Goal: Information Seeking & Learning: Learn about a topic

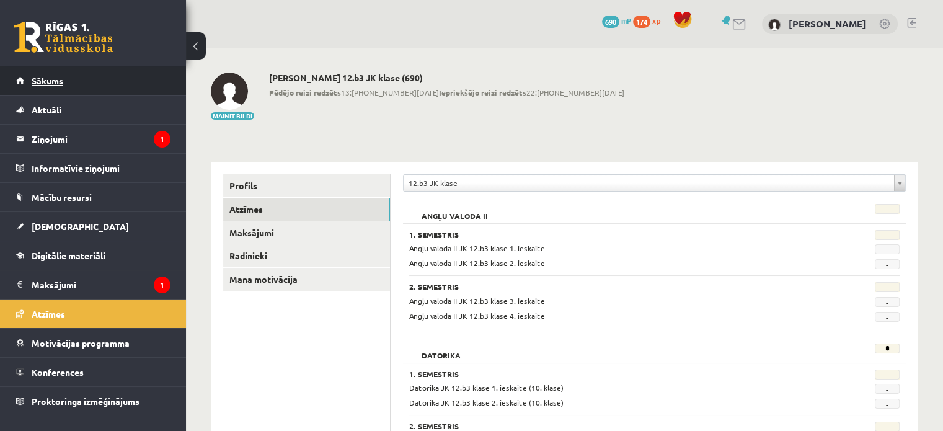
click at [62, 83] on span "Sākums" at bounding box center [48, 80] width 32 height 11
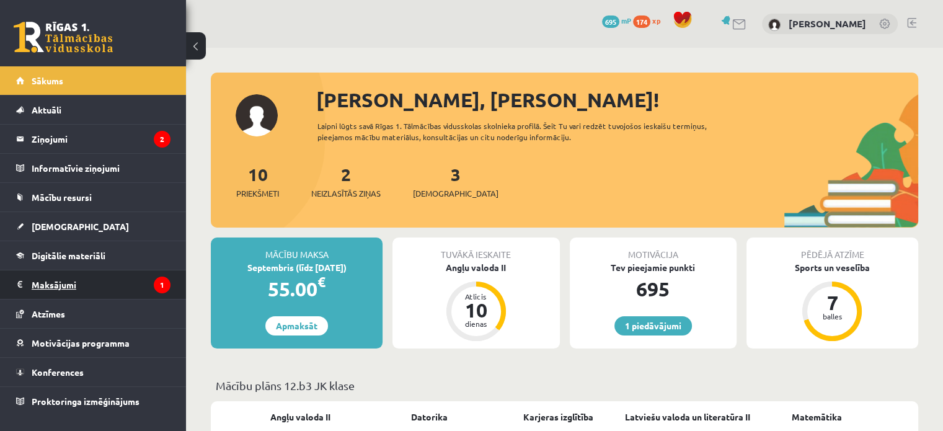
click at [91, 280] on legend "Maksājumi 1" at bounding box center [101, 284] width 139 height 29
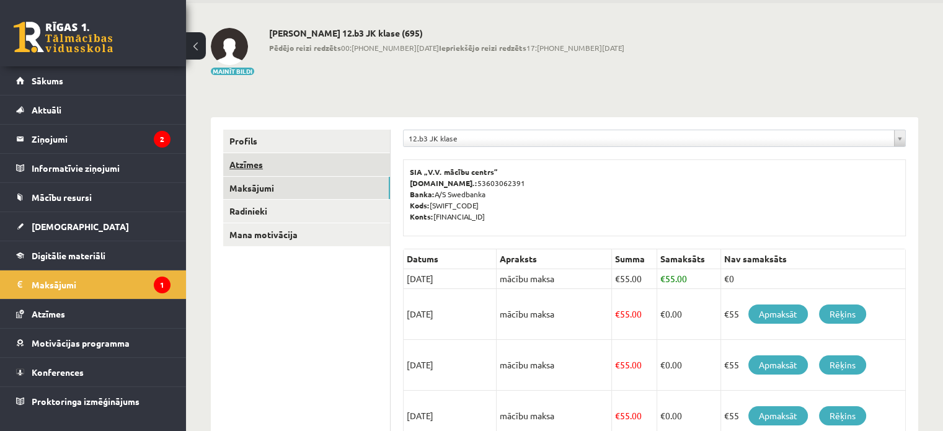
scroll to position [62, 0]
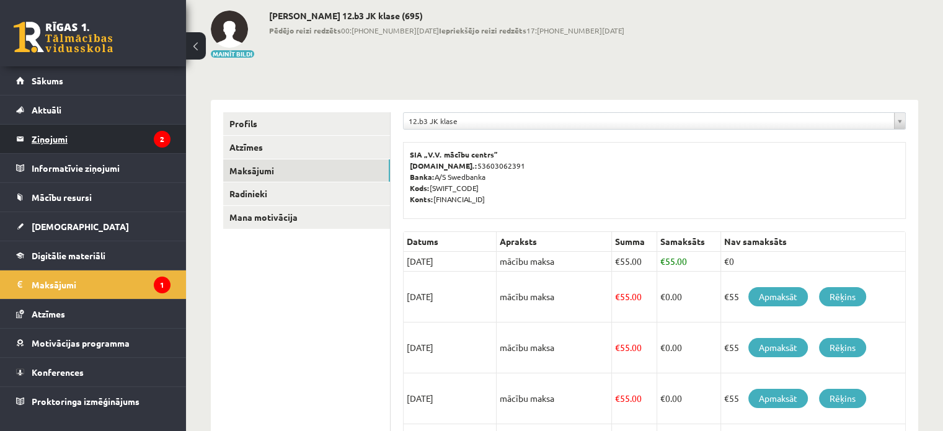
click at [91, 148] on legend "Ziņojumi 2" at bounding box center [101, 139] width 139 height 29
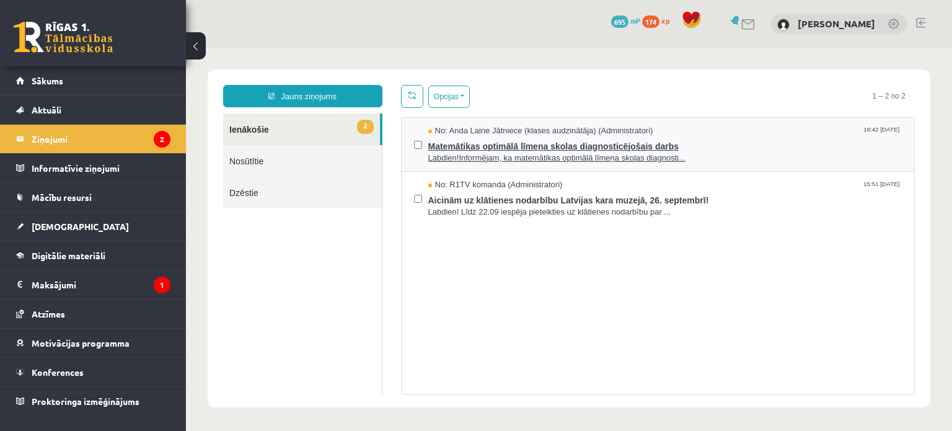
click at [446, 154] on span "Labdien!Informējam, ka matemātikas optimālā līmeņa skolas diagnosti..." at bounding box center [666, 159] width 474 height 12
click at [447, 154] on span "Labdien!Informējam, ka matemātikas optimālā līmeņa skolas diagnosti..." at bounding box center [666, 159] width 474 height 12
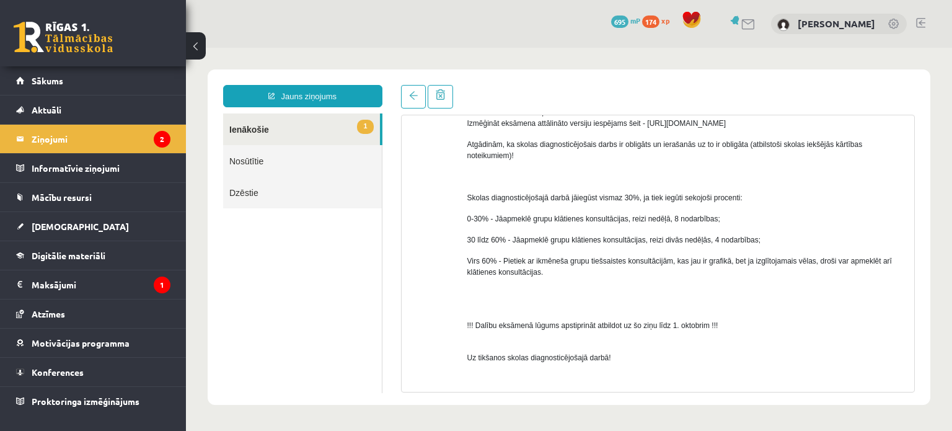
scroll to position [727, 0]
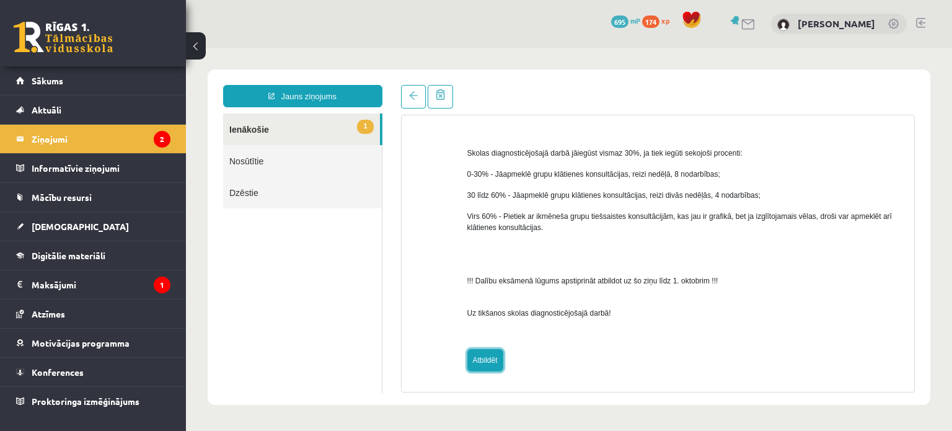
click at [487, 357] on link "Atbildēt" at bounding box center [486, 360] width 36 height 22
type input "**********"
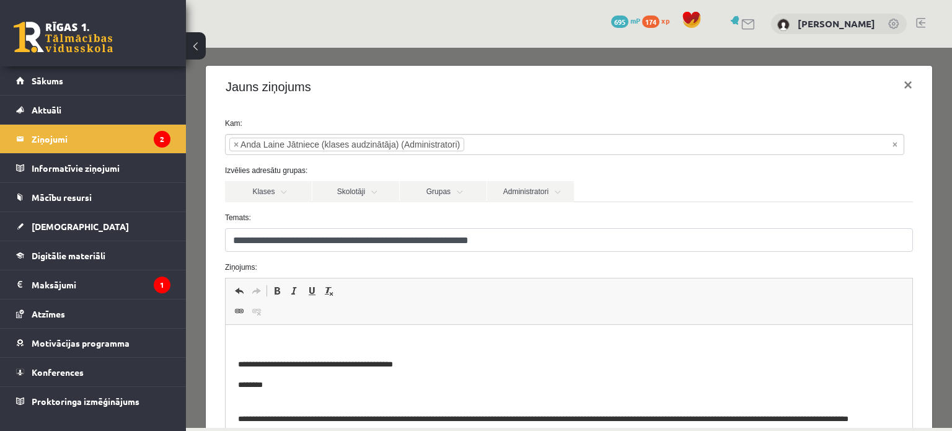
click at [395, 338] on p "Bagātinātā teksta redaktors, wiswyg-editor-47433877021060-1758485728-17" at bounding box center [569, 343] width 662 height 13
click at [395, 339] on p "Bagātinātā teksta redaktors, wiswyg-editor-47433877021060-1758485728-17" at bounding box center [569, 343] width 662 height 13
click at [393, 338] on p "Bagātinātā teksta redaktors, wiswyg-editor-47433877021060-1758485728-17" at bounding box center [569, 343] width 662 height 13
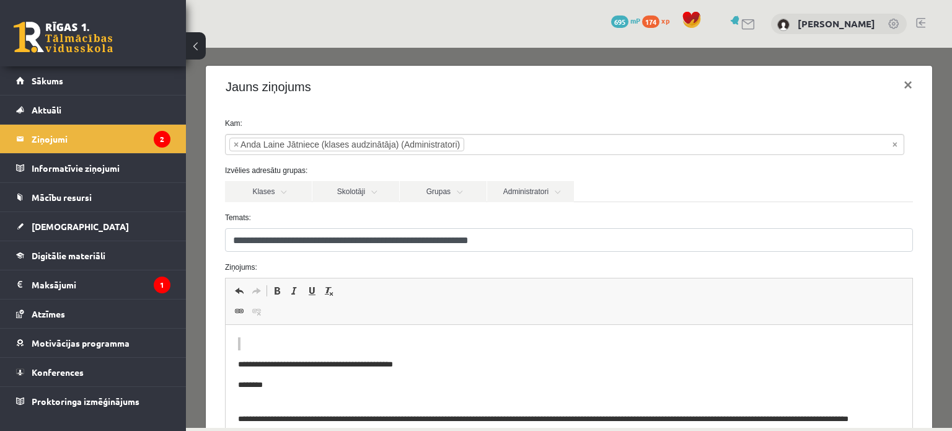
click at [393, 338] on p "Bagātinātā teksta redaktors, wiswyg-editor-47433877021060-1758485728-17" at bounding box center [569, 343] width 662 height 13
click at [356, 342] on p "Bagātinātā teksta redaktors, wiswyg-editor-47433877021060-1758485728-17" at bounding box center [569, 343] width 662 height 13
click at [546, 193] on link "Administratori" at bounding box center [530, 191] width 87 height 21
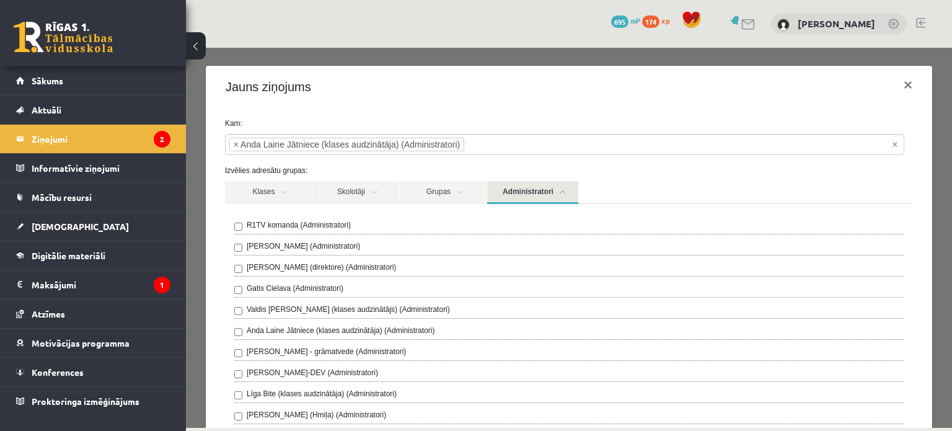
click at [546, 193] on link "Administratori" at bounding box center [532, 192] width 91 height 23
click at [298, 184] on link "Klases" at bounding box center [268, 192] width 87 height 23
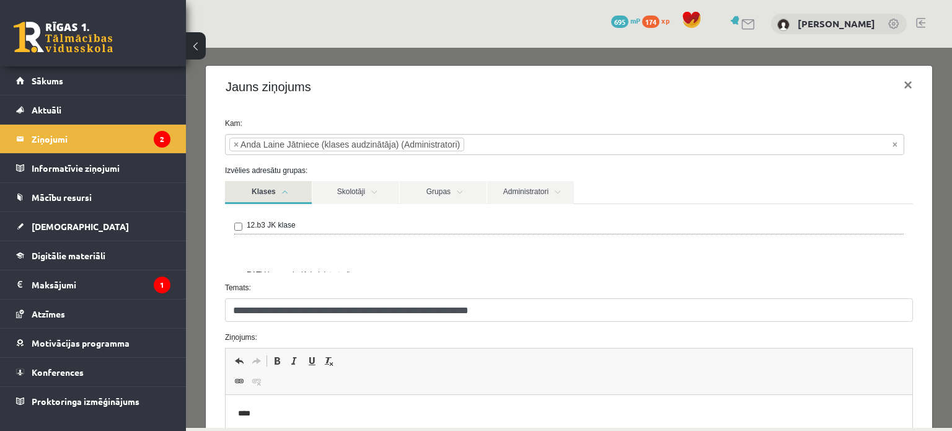
click at [298, 184] on link "Klases" at bounding box center [268, 192] width 87 height 23
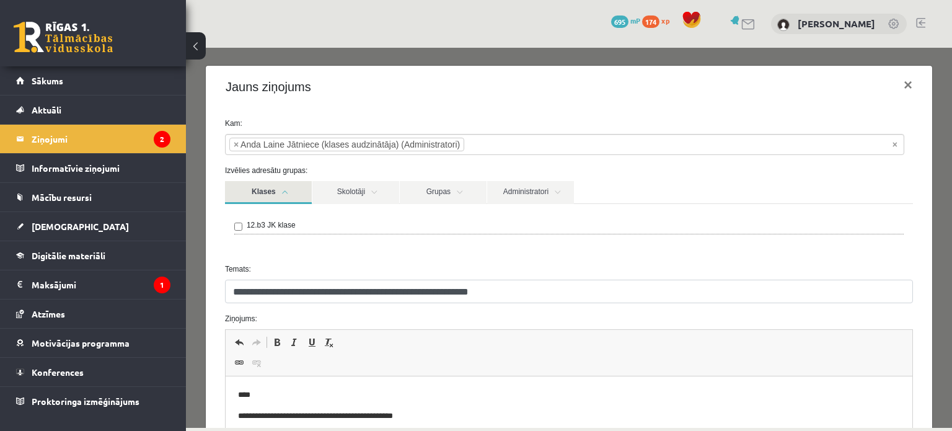
click at [298, 184] on link "Klases" at bounding box center [268, 192] width 87 height 23
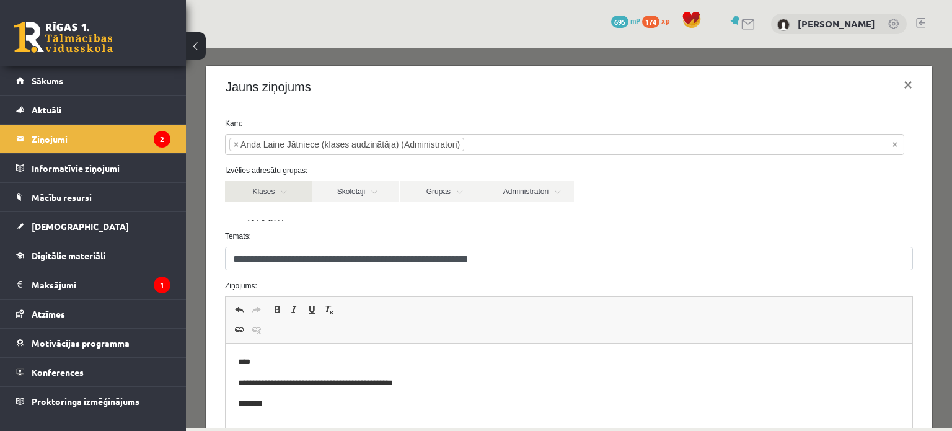
click at [298, 184] on link "Klases" at bounding box center [268, 191] width 87 height 21
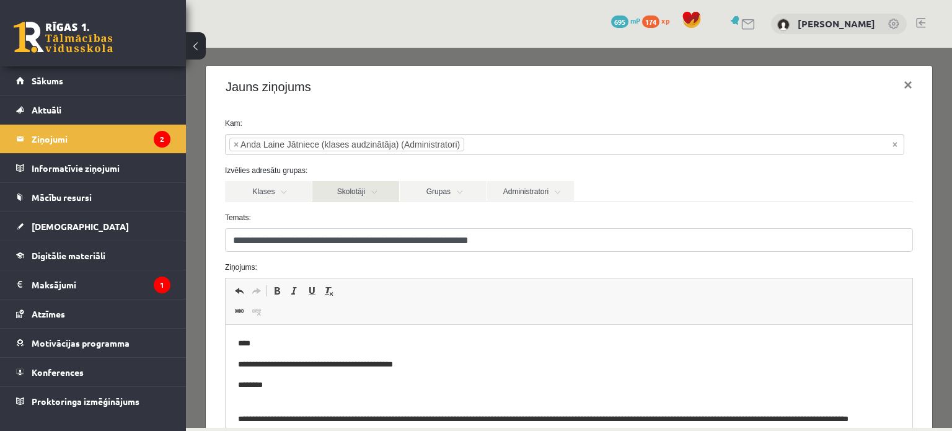
click at [349, 198] on link "Skolotāji" at bounding box center [356, 191] width 87 height 21
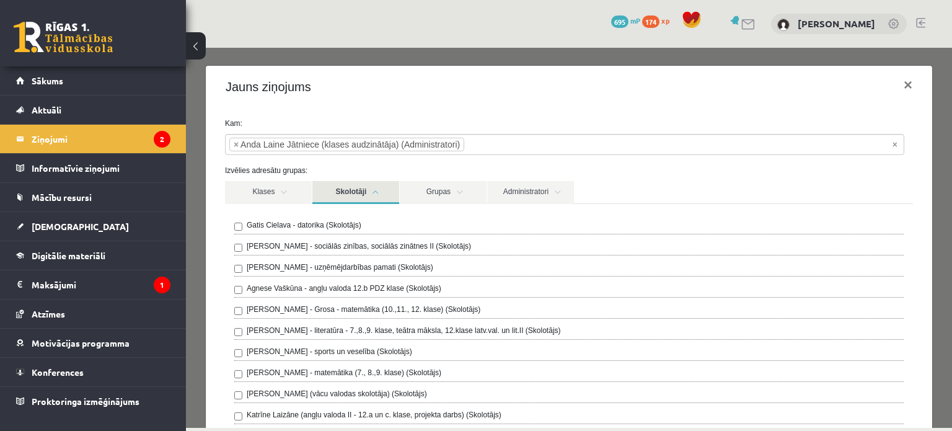
click at [363, 195] on link "Skolotāji" at bounding box center [356, 192] width 87 height 23
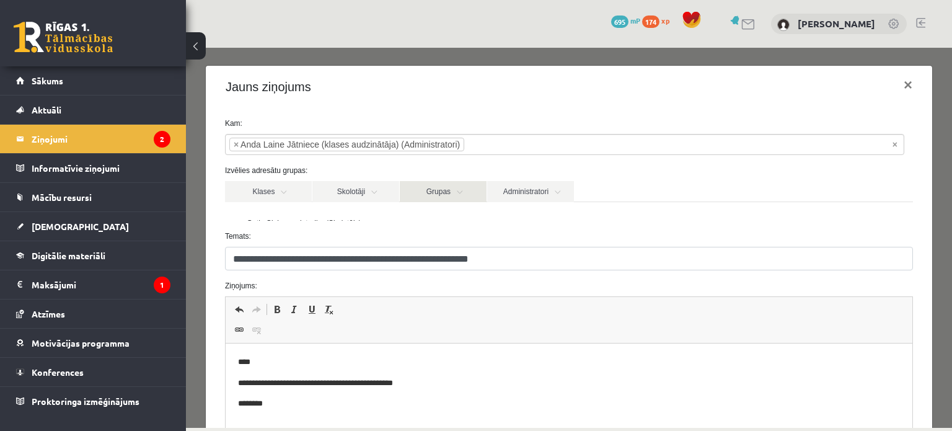
click at [455, 192] on link "Grupas" at bounding box center [443, 191] width 87 height 21
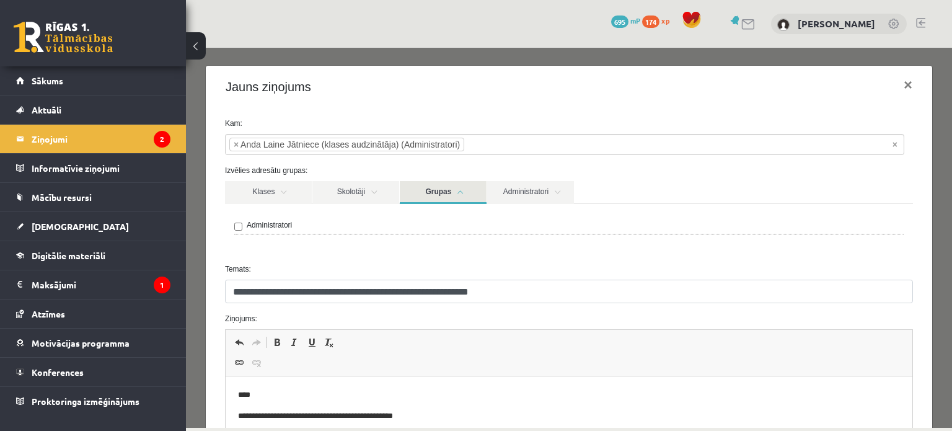
click at [455, 192] on link "Grupas" at bounding box center [443, 192] width 87 height 23
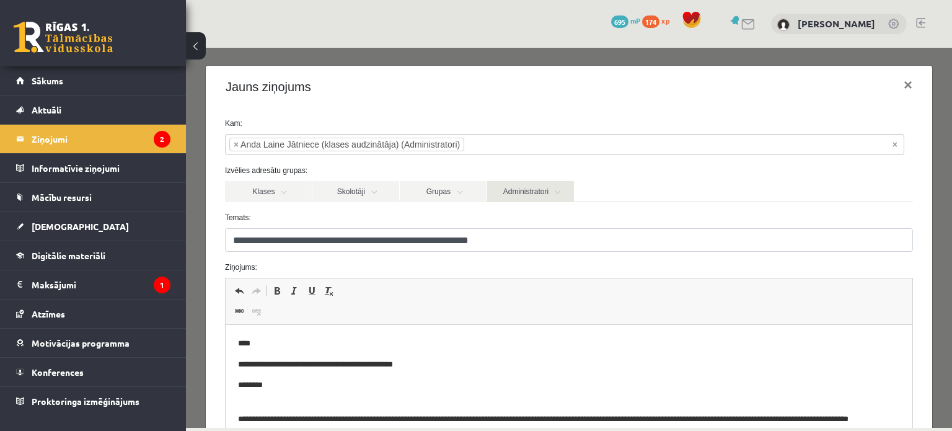
click at [545, 196] on link "Administratori" at bounding box center [530, 191] width 87 height 21
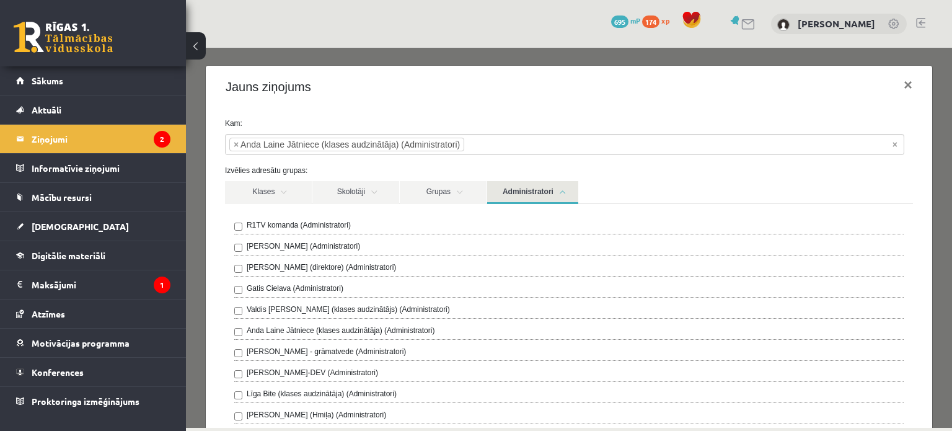
click at [547, 192] on link "Administratori" at bounding box center [532, 192] width 91 height 23
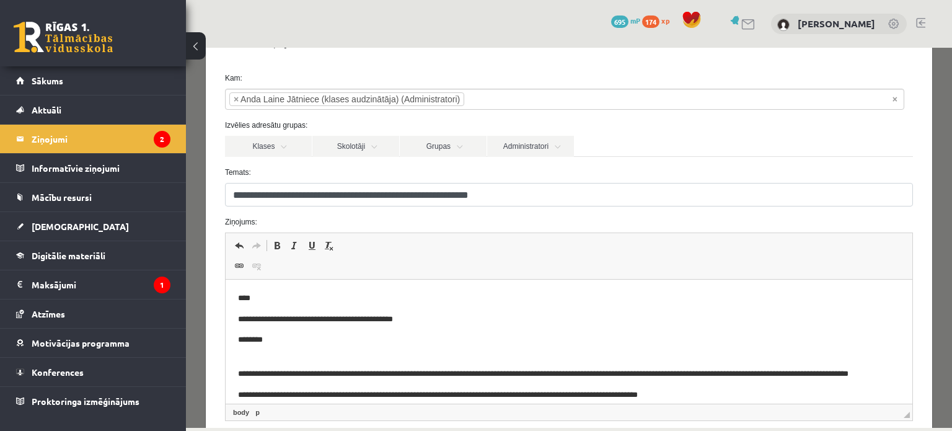
scroll to position [166, 0]
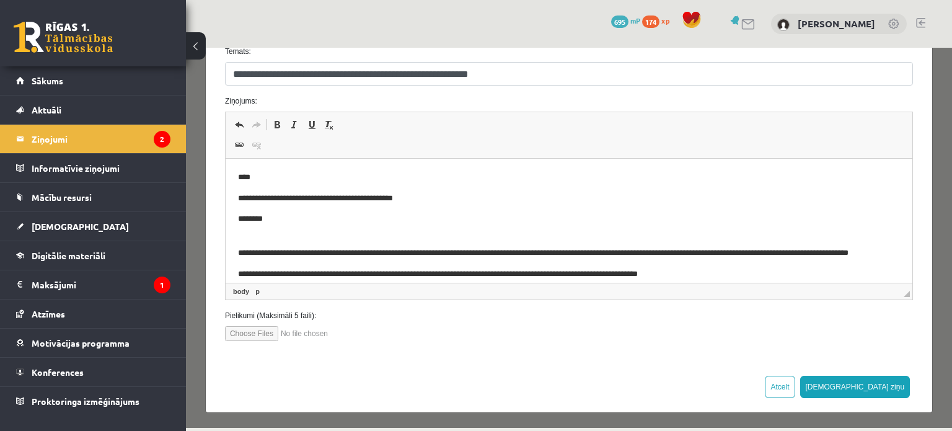
click at [247, 179] on p "****" at bounding box center [560, 177] width 644 height 13
click at [245, 175] on p "****" at bounding box center [560, 177] width 644 height 13
click at [249, 177] on p "****" at bounding box center [560, 177] width 644 height 13
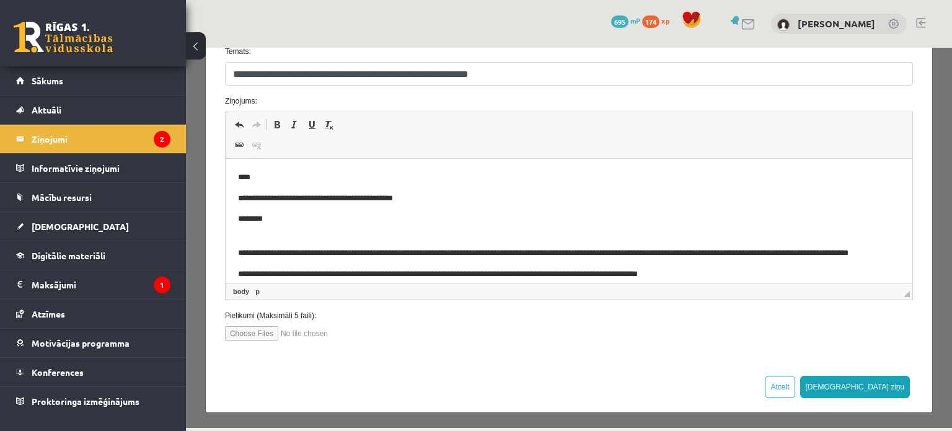
click at [249, 177] on p "****" at bounding box center [560, 177] width 644 height 13
click at [261, 177] on p "****" at bounding box center [560, 177] width 644 height 13
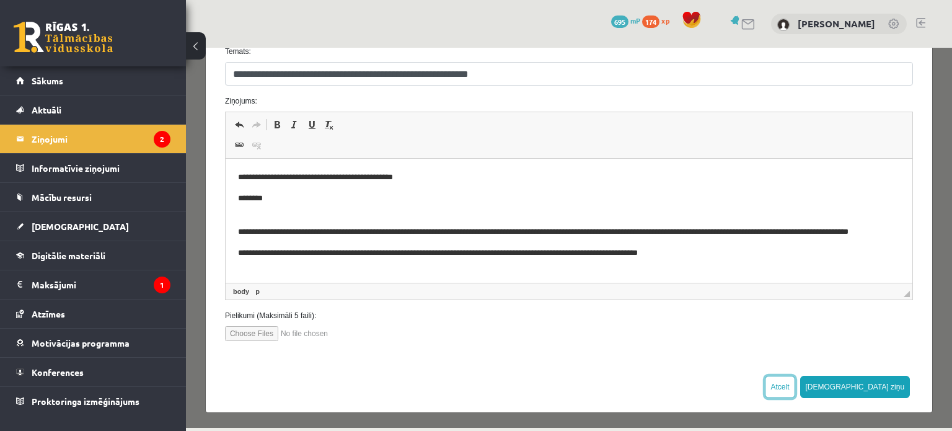
click at [795, 377] on button "Atcelt" at bounding box center [780, 387] width 30 height 22
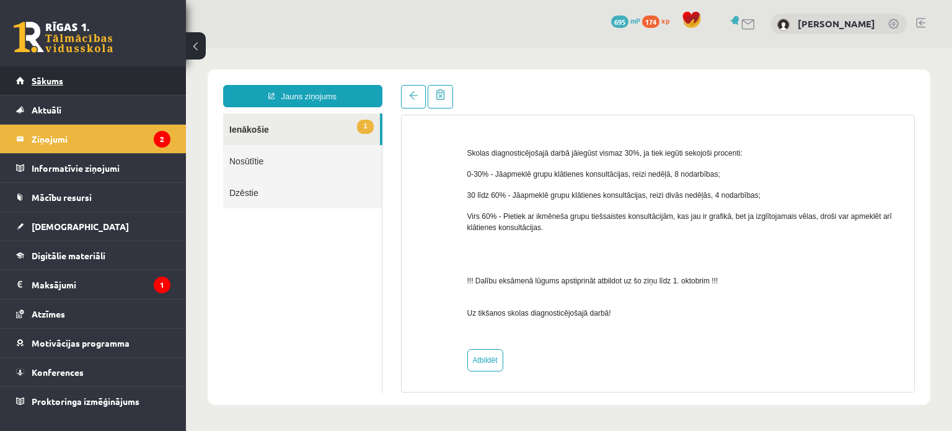
click at [123, 86] on link "Sākums" at bounding box center [93, 80] width 154 height 29
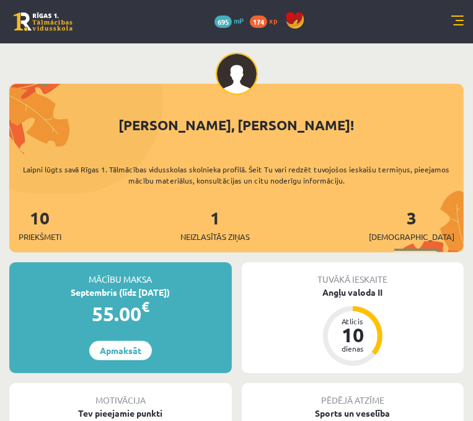
click at [0, 0] on span "Digitālie materiāli" at bounding box center [0, 0] width 0 height 0
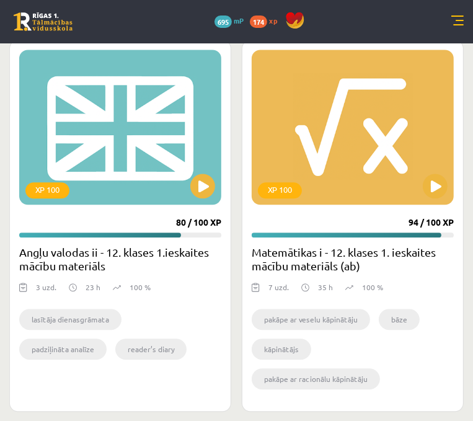
scroll to position [2294, 0]
click at [215, 174] on button at bounding box center [202, 186] width 25 height 25
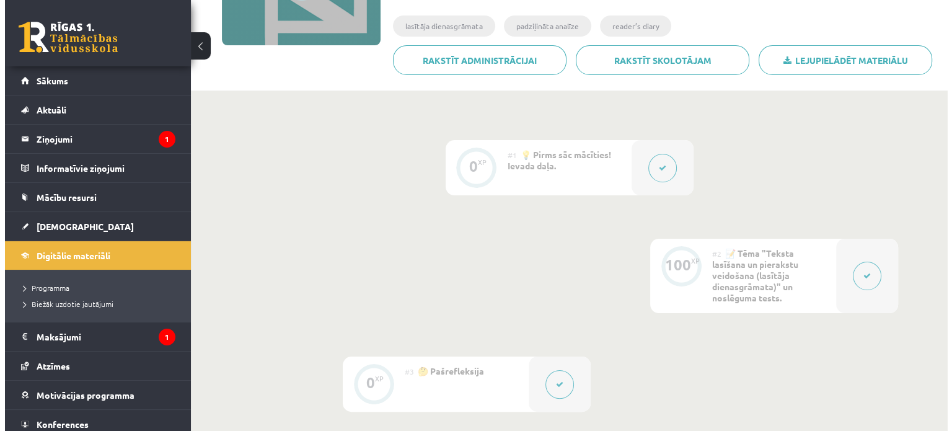
scroll to position [300, 0]
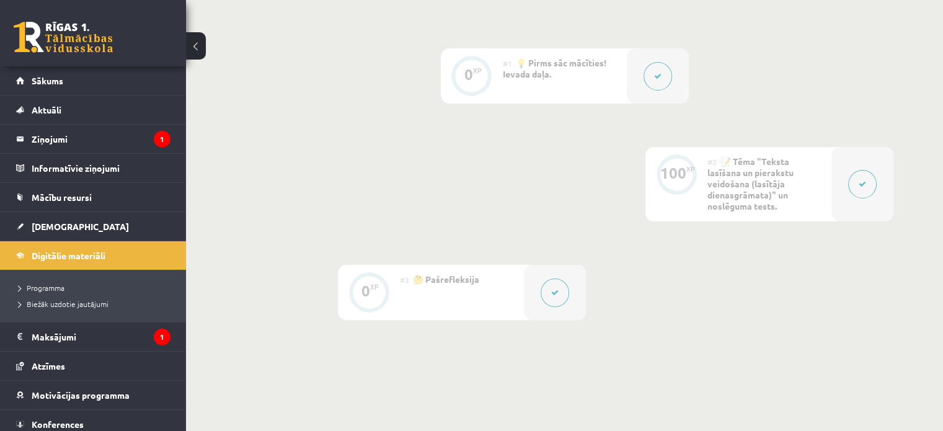
click at [473, 178] on button at bounding box center [862, 184] width 29 height 29
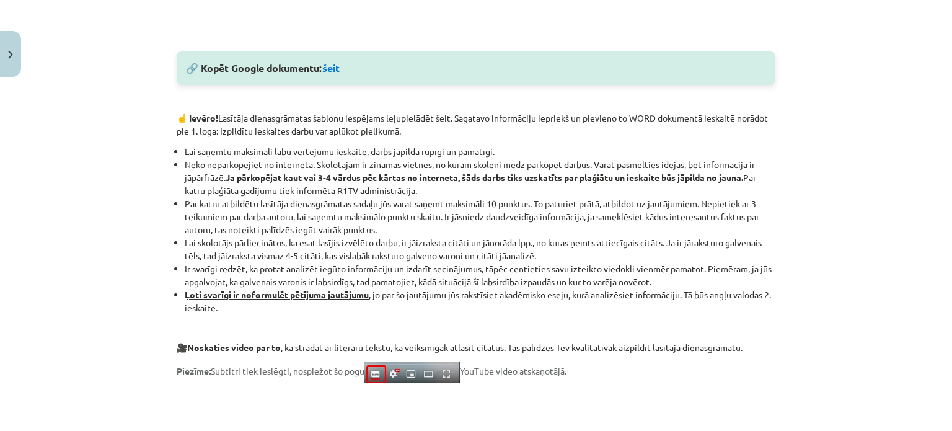
scroll to position [558, 0]
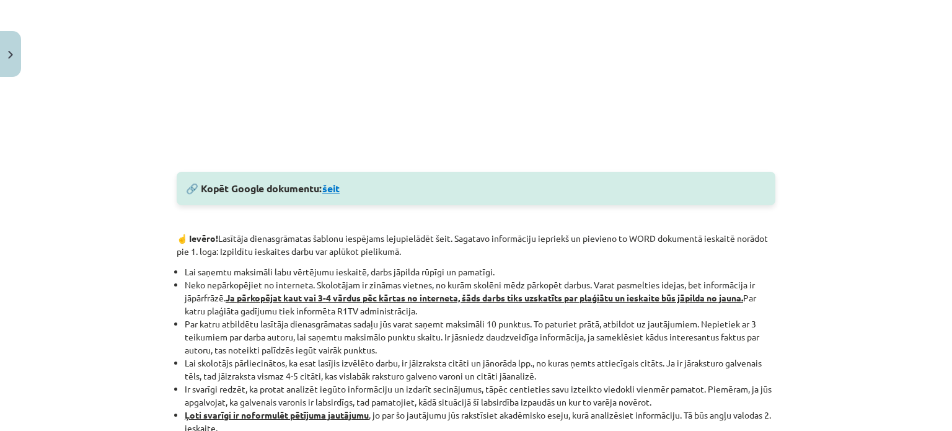
click at [332, 187] on link "šeit" at bounding box center [330, 188] width 17 height 13
